Goal: Task Accomplishment & Management: Manage account settings

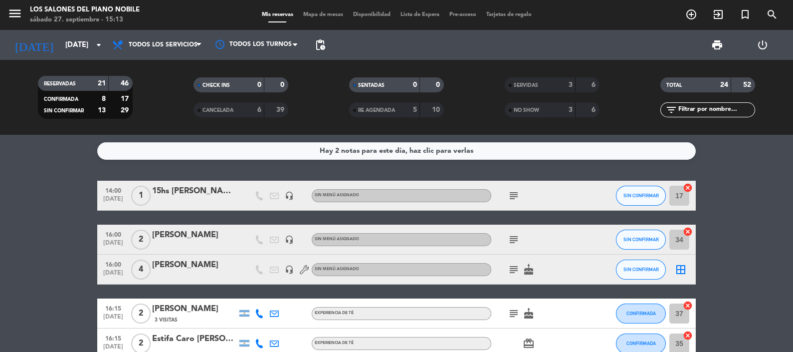
click at [449, 151] on div "Hay 2 notas para este día, haz clic para verlas" at bounding box center [397, 150] width 154 height 11
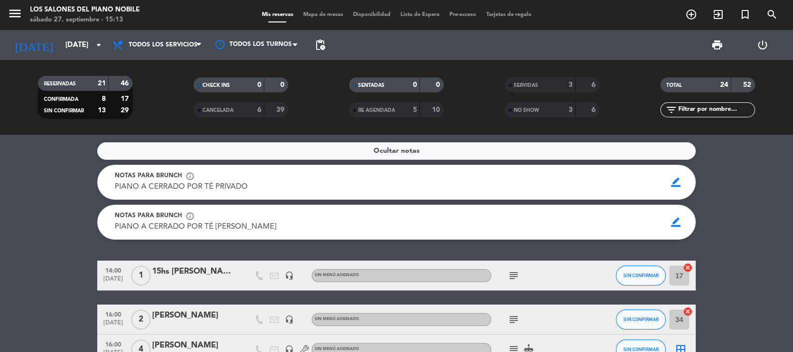
click at [723, 232] on service-notes "Ocultar notas Notas para brunch info_outline PIANO A CERRADO POR TÉ PRIVADO PIA…" at bounding box center [396, 190] width 793 height 97
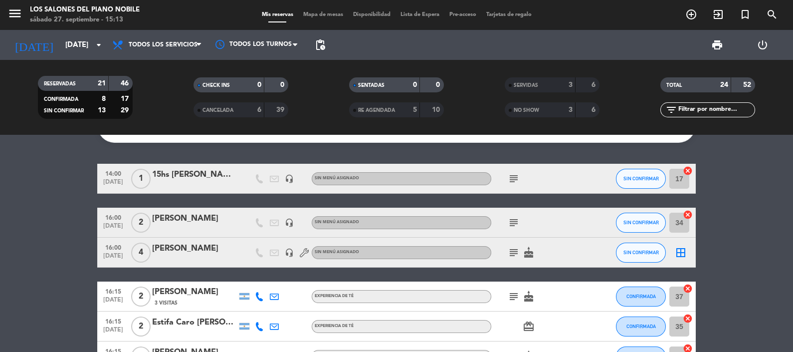
scroll to position [99, 0]
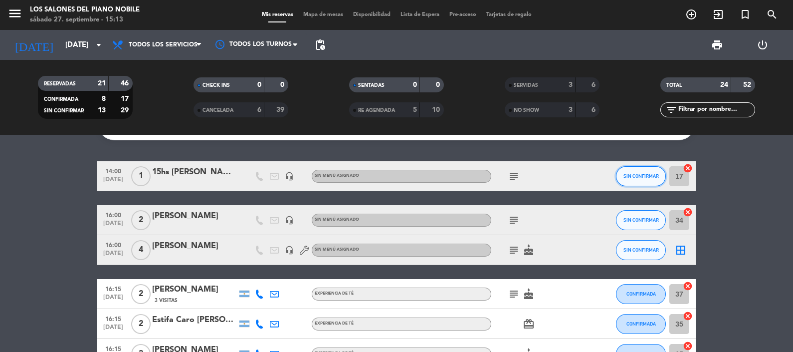
click at [634, 173] on span "SIN CONFIRMAR" at bounding box center [641, 175] width 35 height 5
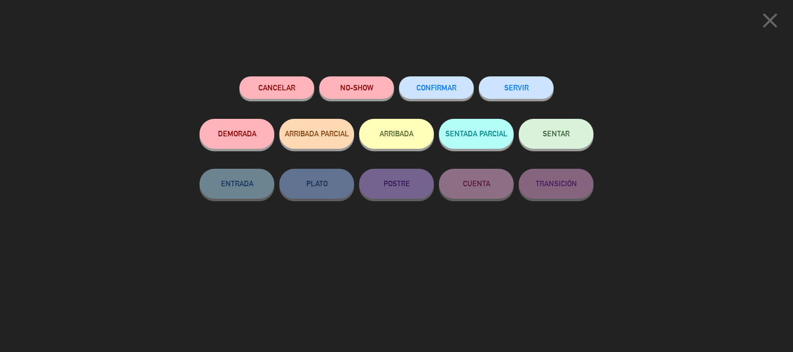
click at [515, 90] on button "SERVIR" at bounding box center [516, 87] width 75 height 22
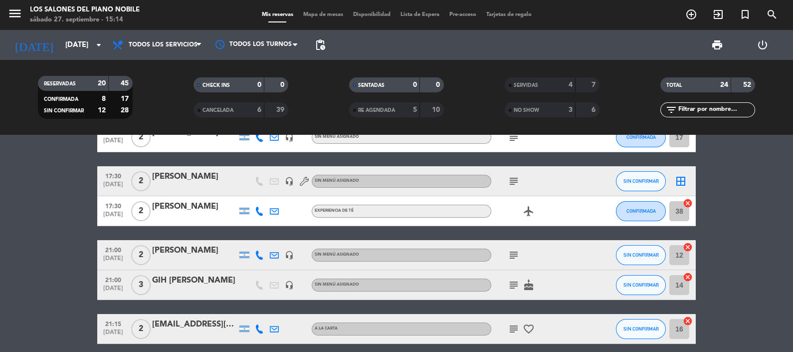
scroll to position [429, 0]
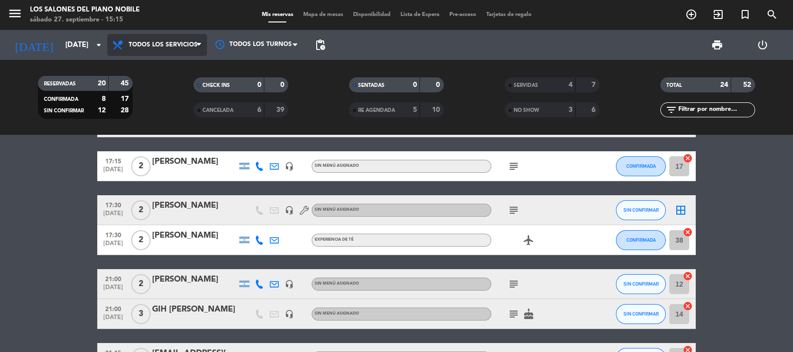
click at [197, 44] on icon at bounding box center [199, 45] width 4 height 8
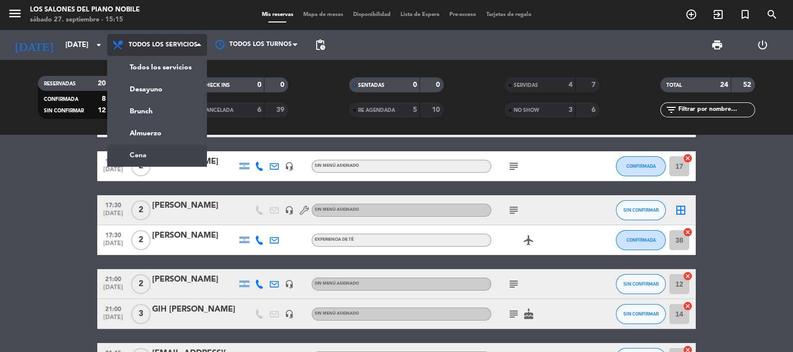
click at [151, 152] on ng-component "menu Los Salones del Piano [PERSON_NAME] [DATE] 27. septiembre - 15:15 Mis rese…" at bounding box center [396, 176] width 793 height 352
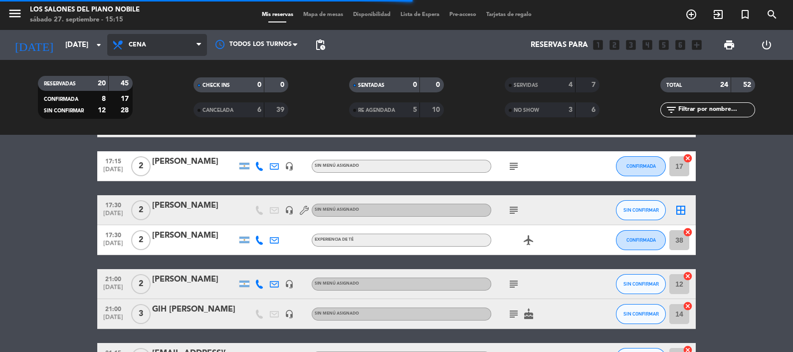
scroll to position [86, 0]
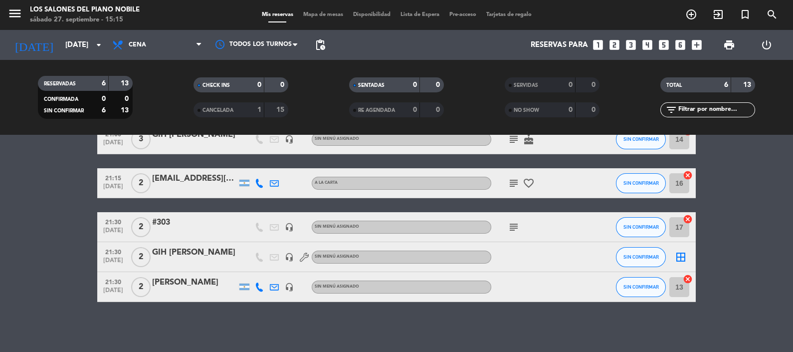
click at [741, 225] on bookings-row "21:00 [DATE] 2 [PERSON_NAME] headset_mic Sin menú asignado subject SIN CONFIRMA…" at bounding box center [396, 198] width 793 height 208
click at [736, 220] on bookings-row "21:00 [DATE] 2 [PERSON_NAME] headset_mic Sin menú asignado subject SIN CONFIRMA…" at bounding box center [396, 198] width 793 height 208
click at [736, 269] on bookings-row "21:00 [DATE] 2 [PERSON_NAME] headset_mic Sin menú asignado subject SIN CONFIRMA…" at bounding box center [396, 198] width 793 height 208
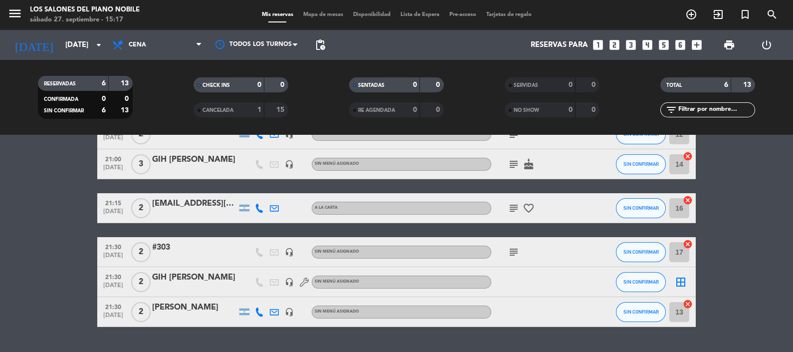
scroll to position [36, 0]
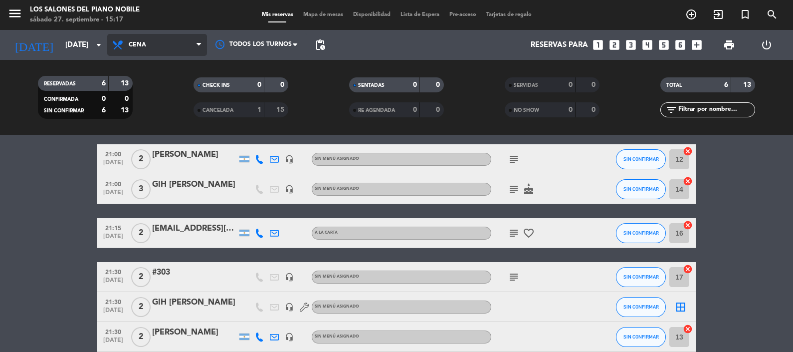
click at [175, 41] on span "Cena" at bounding box center [157, 45] width 100 height 22
click at [147, 106] on div "menu Los Salones del Piano [PERSON_NAME] [DATE] 27. septiembre - 15:17 Mis rese…" at bounding box center [396, 67] width 793 height 135
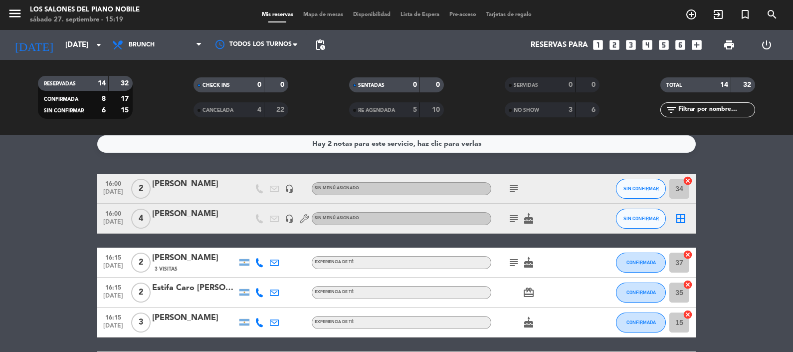
scroll to position [0, 0]
